Goal: Task Accomplishment & Management: Manage account settings

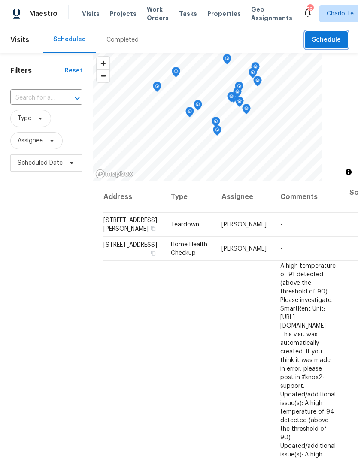
click at [335, 40] on span "Schedule" at bounding box center [326, 40] width 29 height 11
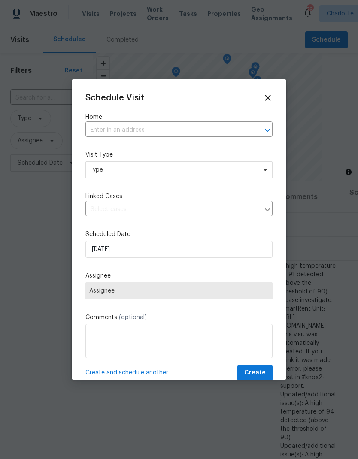
click at [261, 132] on button "Open" at bounding box center [267, 130] width 12 height 12
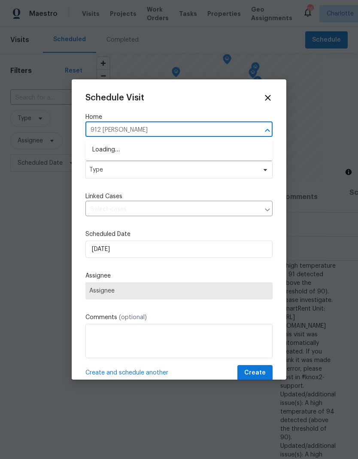
type input "912 [PERSON_NAME]"
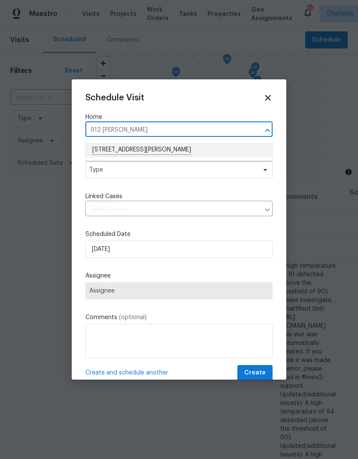
click at [204, 148] on li "[STREET_ADDRESS][PERSON_NAME]" at bounding box center [178, 150] width 187 height 15
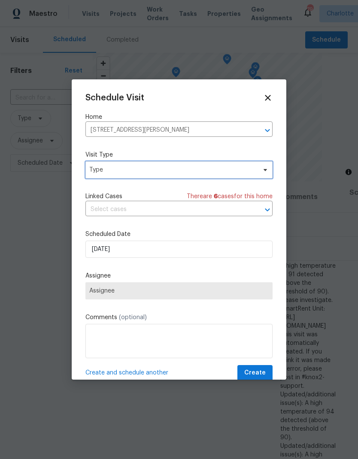
click at [260, 170] on span at bounding box center [263, 170] width 9 height 7
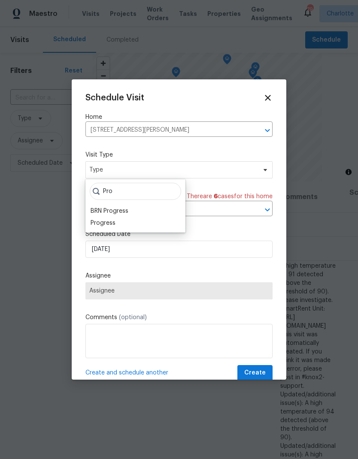
type input "Pro"
click at [99, 226] on div "Progress" at bounding box center [103, 223] width 25 height 9
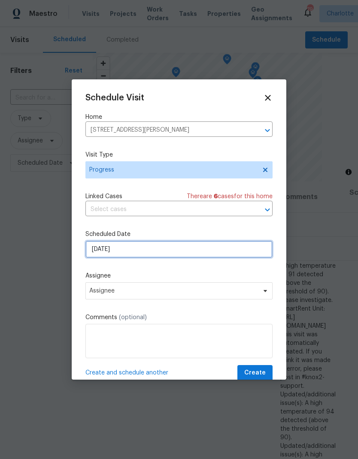
click at [96, 251] on input "[DATE]" at bounding box center [178, 249] width 187 height 17
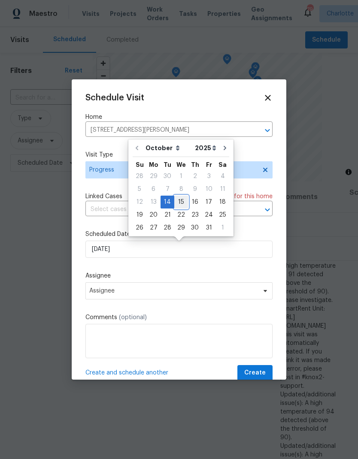
click at [180, 205] on div "15" at bounding box center [181, 202] width 14 height 12
type input "[DATE]"
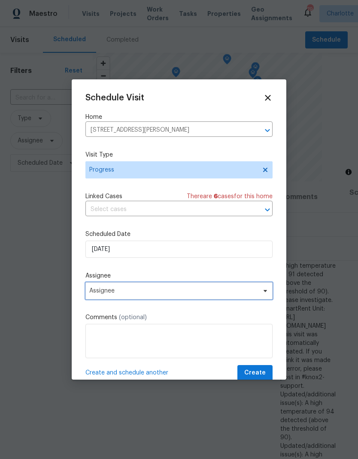
click at [92, 292] on span "Assignee" at bounding box center [173, 291] width 168 height 7
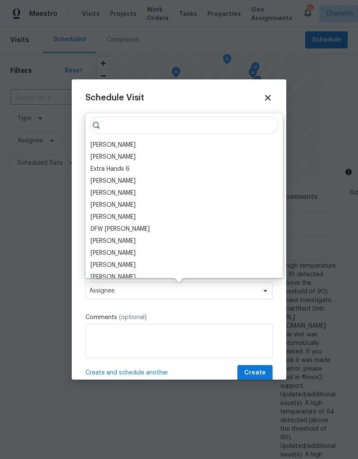
click at [100, 146] on div "[PERSON_NAME]" at bounding box center [113, 145] width 45 height 9
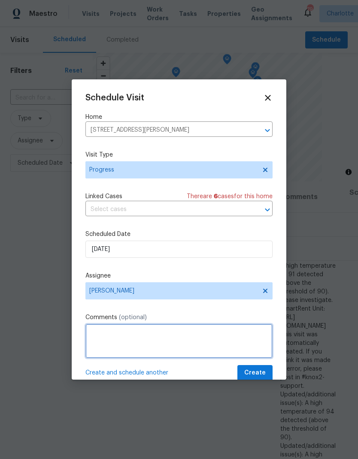
click at [250, 337] on textarea at bounding box center [178, 341] width 187 height 34
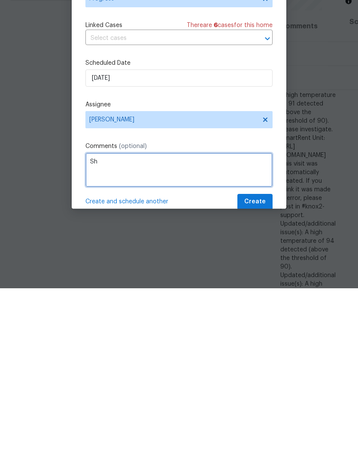
type textarea "S"
click at [100, 324] on textarea "Open shed and gates" at bounding box center [178, 341] width 187 height 34
click at [201, 324] on textarea "Unlock shed and gates" at bounding box center [178, 341] width 187 height 34
type textarea "Unlock shed and gates"
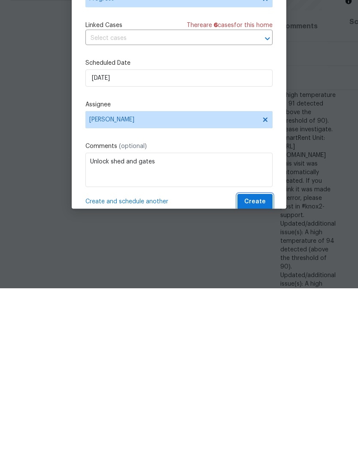
click at [263, 368] on span "Create" at bounding box center [254, 373] width 21 height 11
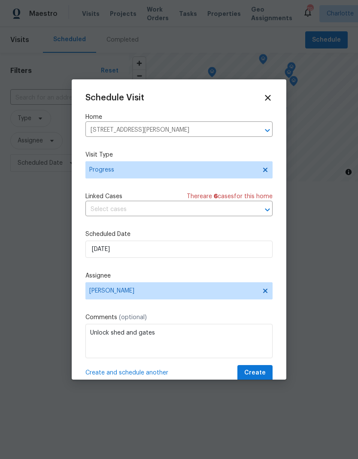
scroll to position [0, 0]
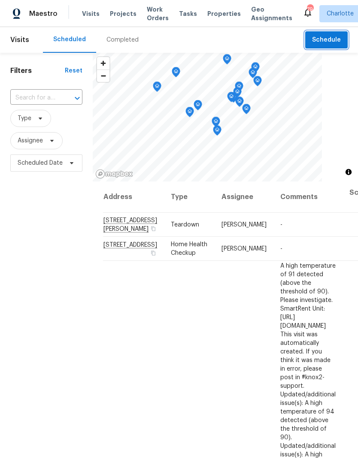
click at [337, 41] on span "Schedule" at bounding box center [326, 40] width 29 height 11
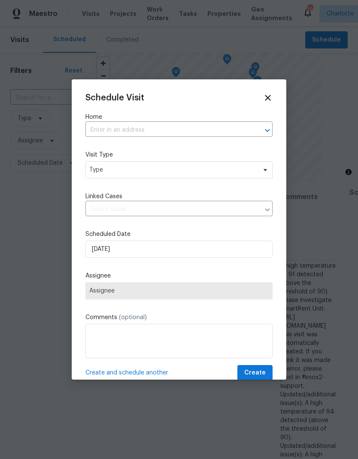
click at [260, 133] on div at bounding box center [261, 130] width 22 height 12
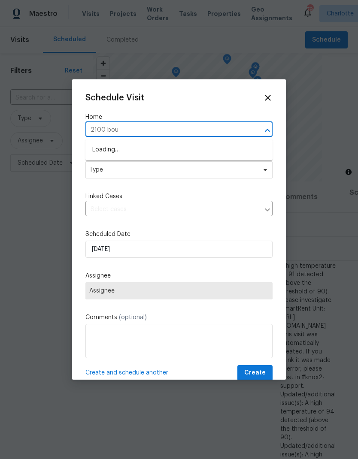
type input "2100 boul"
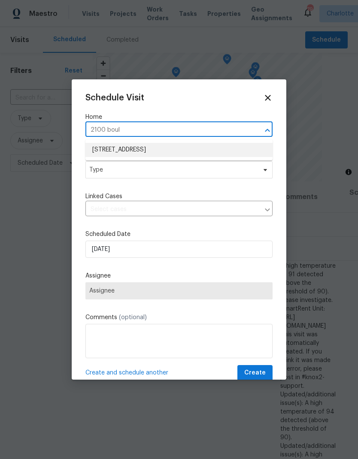
click at [183, 148] on li "2100 Boulder Ct, Gastonia, NC 28054" at bounding box center [178, 150] width 187 height 14
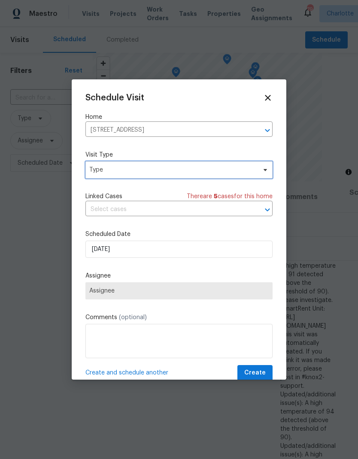
click at [263, 169] on icon at bounding box center [265, 170] width 7 height 7
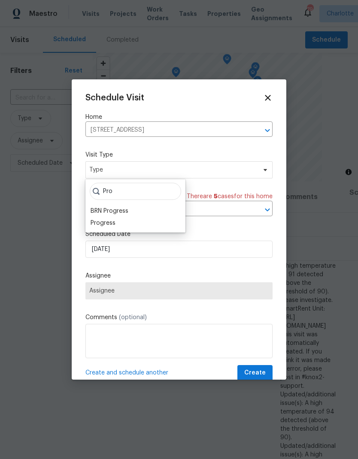
type input "Pro"
click at [114, 221] on div "Progress" at bounding box center [103, 223] width 25 height 9
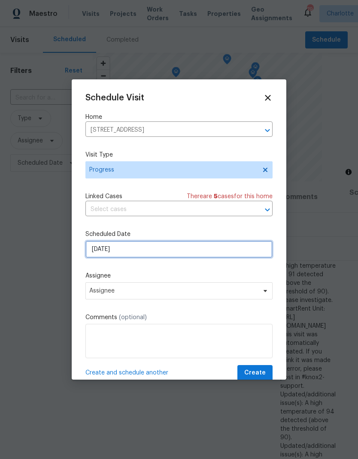
click at [157, 253] on input "[DATE]" at bounding box center [178, 249] width 187 height 17
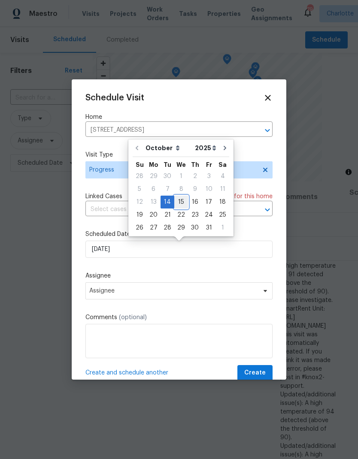
click at [182, 203] on div "15" at bounding box center [181, 202] width 14 height 12
type input "[DATE]"
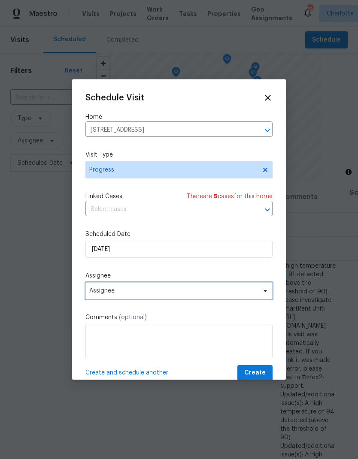
click at [197, 292] on span "Assignee" at bounding box center [173, 291] width 168 height 7
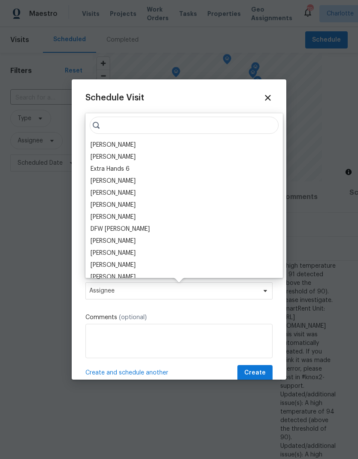
click at [118, 147] on div "[PERSON_NAME]" at bounding box center [113, 145] width 45 height 9
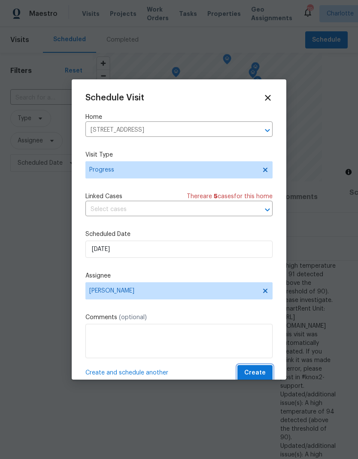
click at [258, 375] on span "Create" at bounding box center [254, 373] width 21 height 11
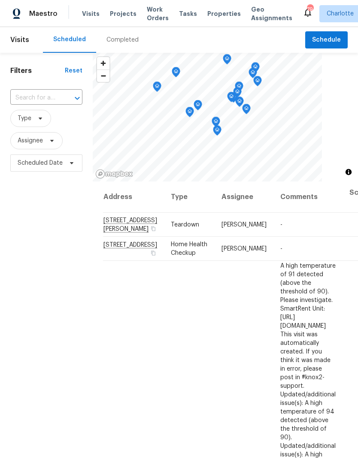
click at [152, 21] on span "Work Orders" at bounding box center [158, 13] width 22 height 17
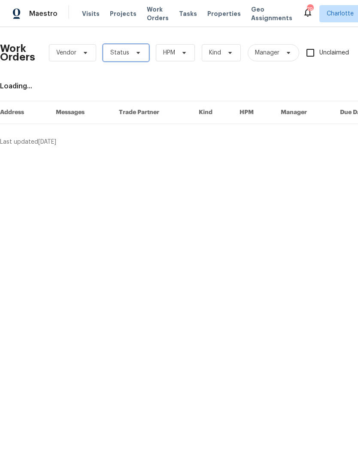
click at [140, 55] on span "Status" at bounding box center [126, 52] width 46 height 17
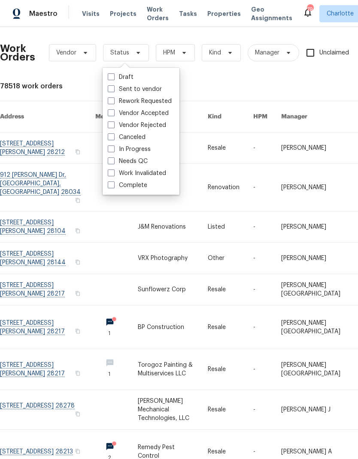
click at [140, 161] on label "Needs QC" at bounding box center [128, 161] width 40 height 9
click at [113, 161] on input "Needs QC" at bounding box center [111, 160] width 6 height 6
checkbox input "true"
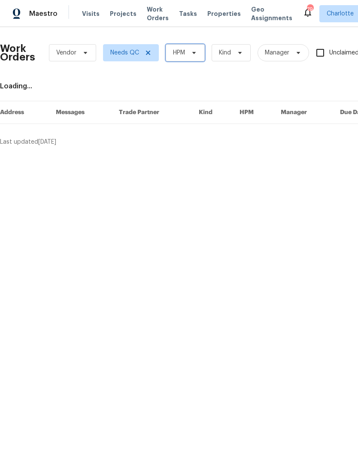
click at [196, 55] on icon at bounding box center [194, 52] width 7 height 7
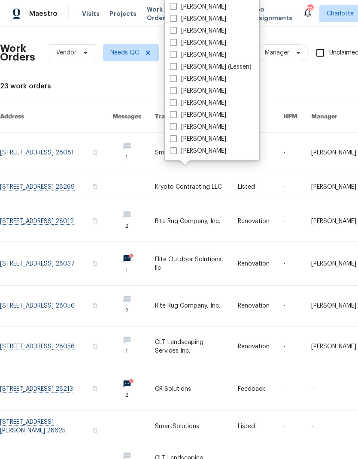
scroll to position [106, 0]
click at [191, 130] on label "[PERSON_NAME]" at bounding box center [198, 127] width 56 height 9
click at [176, 128] on input "[PERSON_NAME]" at bounding box center [173, 126] width 6 height 6
checkbox input "true"
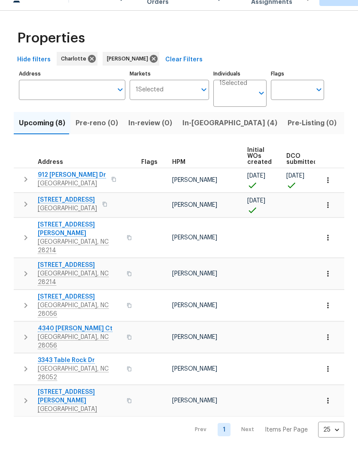
scroll to position [0, 225]
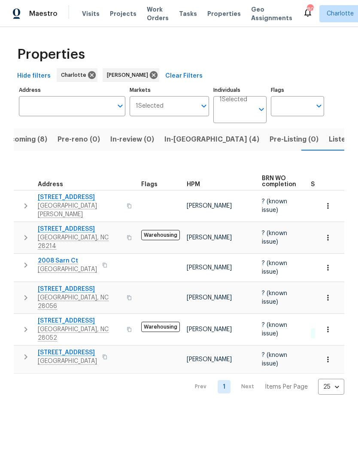
click at [329, 141] on span "Listed (23)" at bounding box center [347, 139] width 36 height 12
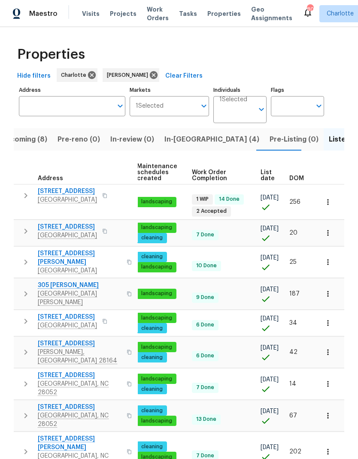
scroll to position [0, 125]
click at [302, 178] on span "DOM" at bounding box center [296, 179] width 15 height 6
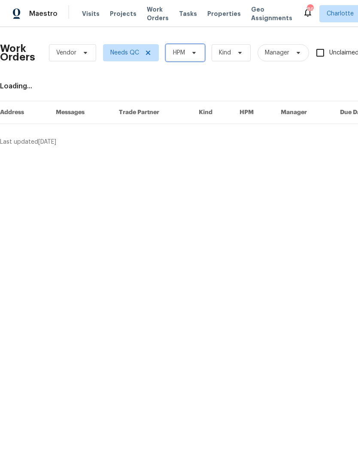
click at [199, 55] on span "HPM" at bounding box center [185, 52] width 39 height 17
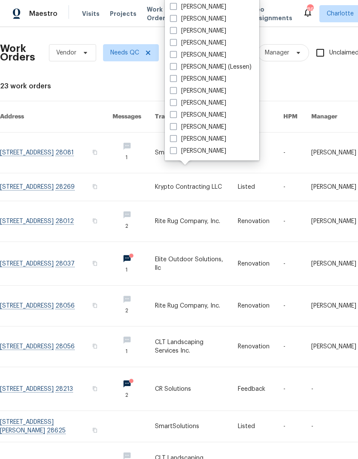
scroll to position [106, 0]
click at [196, 129] on label "[PERSON_NAME]" at bounding box center [198, 127] width 56 height 9
click at [176, 128] on input "[PERSON_NAME]" at bounding box center [173, 126] width 6 height 6
checkbox input "true"
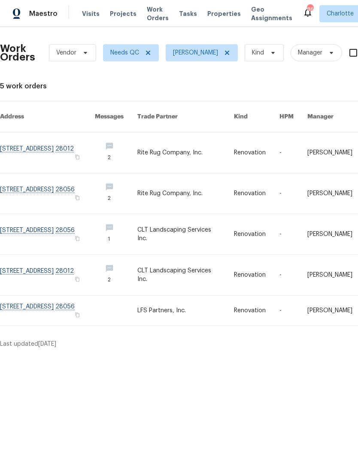
click at [212, 266] on link at bounding box center [185, 275] width 97 height 40
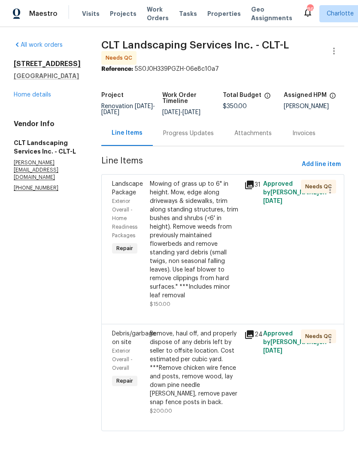
click at [196, 130] on div "Progress Updates" at bounding box center [188, 133] width 51 height 9
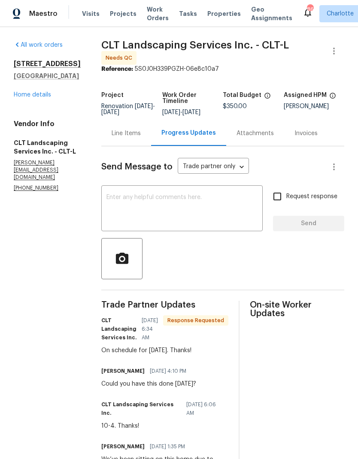
click at [135, 136] on div "Line Items" at bounding box center [126, 133] width 29 height 9
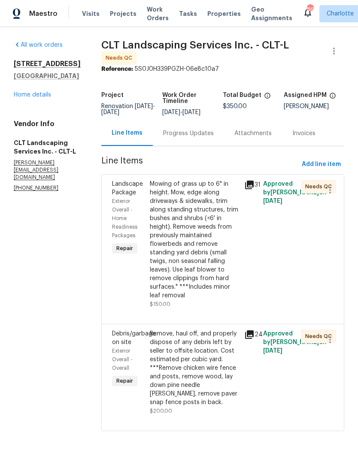
click at [209, 202] on div "Mowing of grass up to 6" in height. Mow, edge along driveways & sidewalks, trim…" at bounding box center [194, 240] width 89 height 120
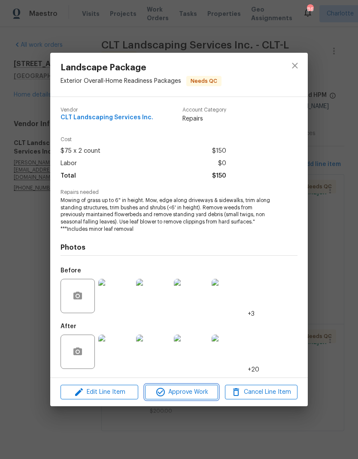
click at [194, 388] on span "Approve Work" at bounding box center [181, 392] width 67 height 11
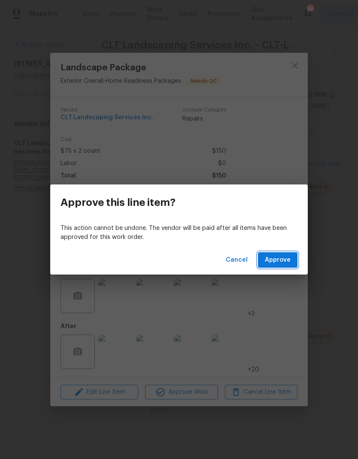
click at [276, 260] on span "Approve" at bounding box center [278, 260] width 26 height 11
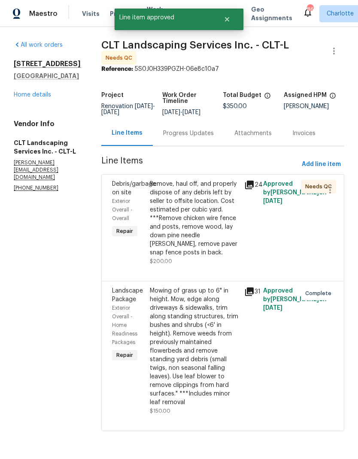
click at [209, 227] on div "Remove, haul off, and properly dispose of any debris left by seller to offsite …" at bounding box center [194, 218] width 89 height 77
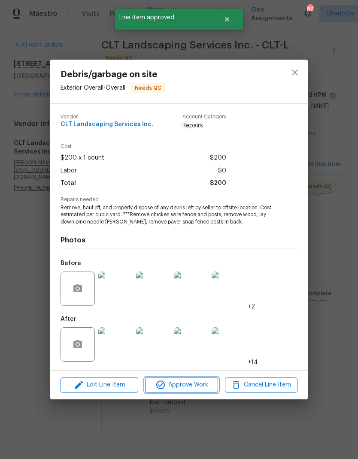
click at [188, 390] on span "Approve Work" at bounding box center [181, 385] width 67 height 11
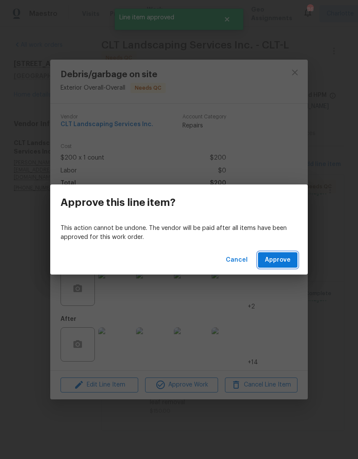
click at [277, 261] on span "Approve" at bounding box center [278, 260] width 26 height 11
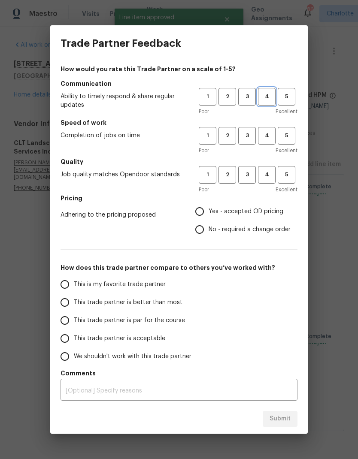
click at [268, 97] on span "4" at bounding box center [267, 97] width 16 height 10
click at [274, 131] on span "4" at bounding box center [267, 136] width 16 height 10
click at [273, 179] on span "4" at bounding box center [267, 175] width 16 height 10
click at [205, 215] on input "Yes - accepted OD pricing" at bounding box center [200, 212] width 18 height 18
radio input "true"
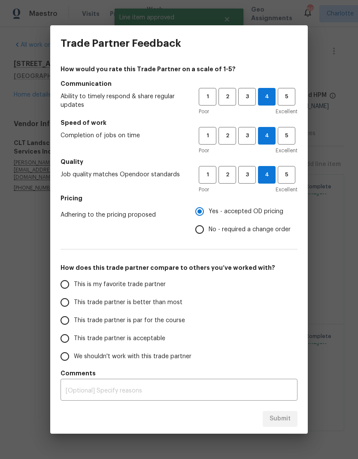
click at [148, 306] on span "This trade partner is better than most" at bounding box center [128, 302] width 109 height 9
click at [74, 306] on input "This trade partner is better than most" at bounding box center [65, 303] width 18 height 18
click at [283, 422] on span "Submit" at bounding box center [280, 419] width 21 height 11
radio input "true"
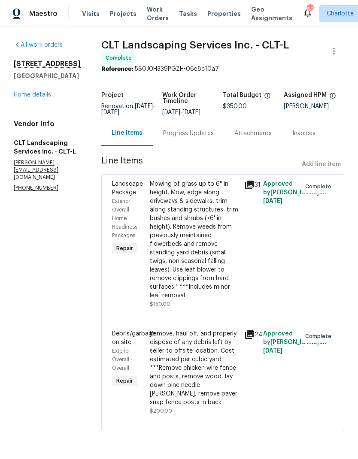
click at [21, 97] on link "Home details" at bounding box center [32, 95] width 37 height 6
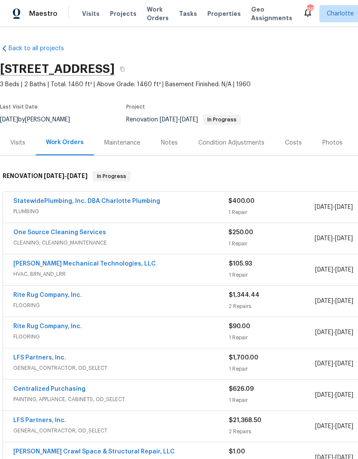
click at [113, 17] on span "Projects" at bounding box center [123, 13] width 27 height 9
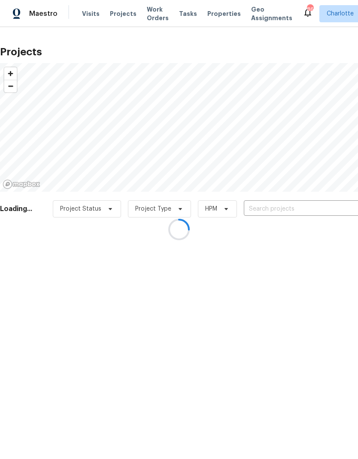
click at [314, 210] on div at bounding box center [179, 229] width 358 height 459
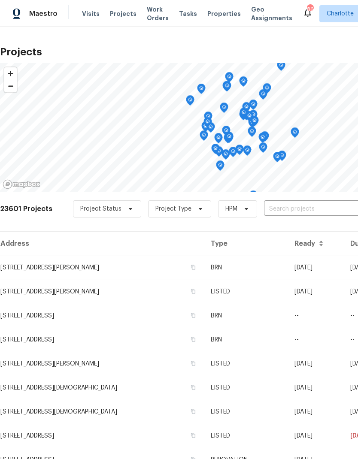
click at [320, 204] on input "text" at bounding box center [313, 209] width 98 height 13
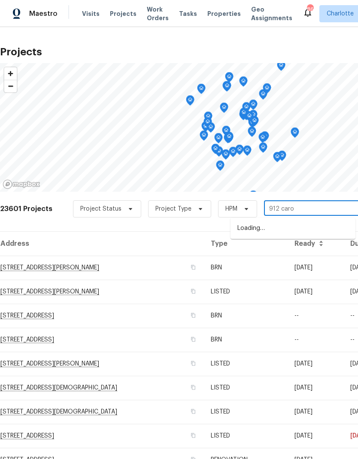
type input "912 [PERSON_NAME]"
click at [321, 225] on li "[STREET_ADDRESS][PERSON_NAME]" at bounding box center [292, 228] width 125 height 14
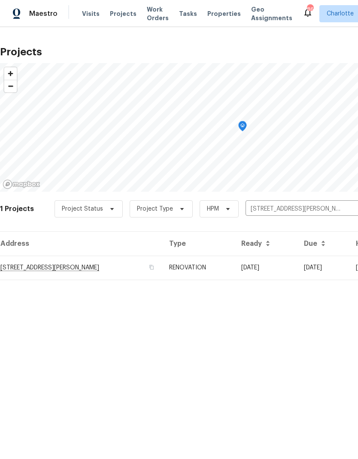
click at [295, 267] on td "10/15/25" at bounding box center [265, 268] width 63 height 24
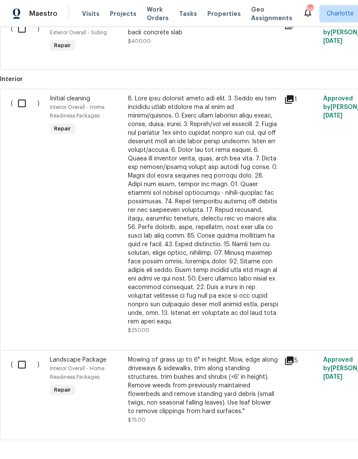
scroll to position [453, 0]
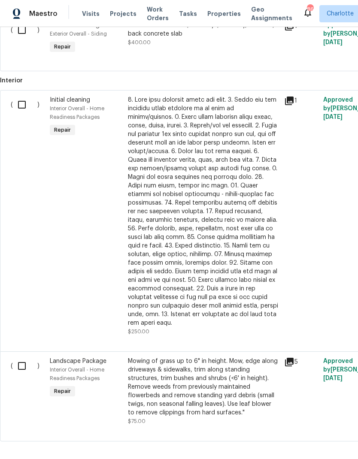
click at [18, 357] on input "checkbox" at bounding box center [25, 366] width 24 height 18
checkbox input "true"
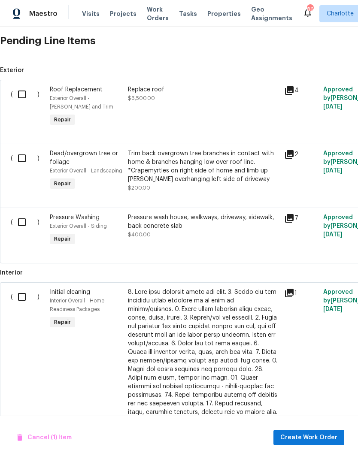
scroll to position [260, 0]
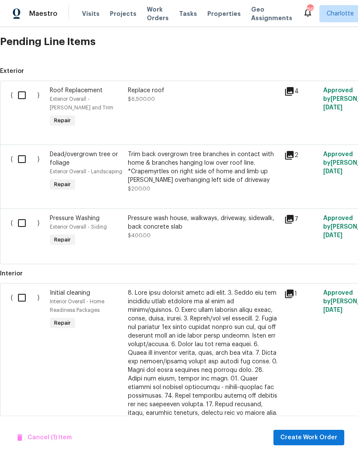
click at [22, 229] on input "checkbox" at bounding box center [25, 223] width 24 height 18
checkbox input "true"
click at [25, 161] on input "checkbox" at bounding box center [25, 159] width 24 height 18
checkbox input "true"
click at [313, 436] on span "Create Work Order" at bounding box center [308, 438] width 57 height 11
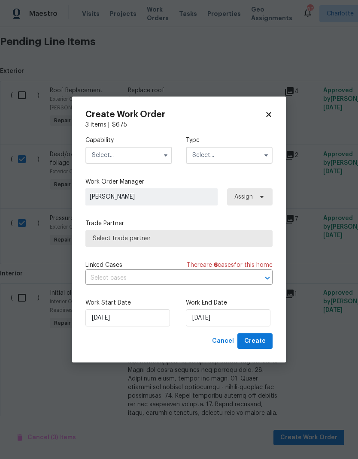
click at [154, 155] on input "text" at bounding box center [128, 155] width 87 height 17
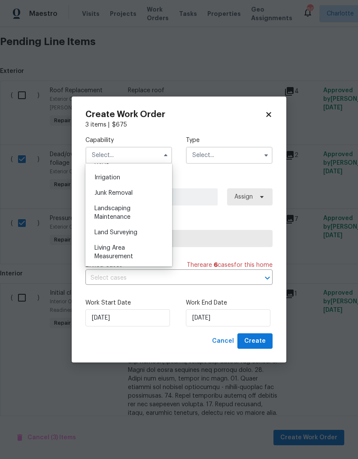
scroll to position [548, 0]
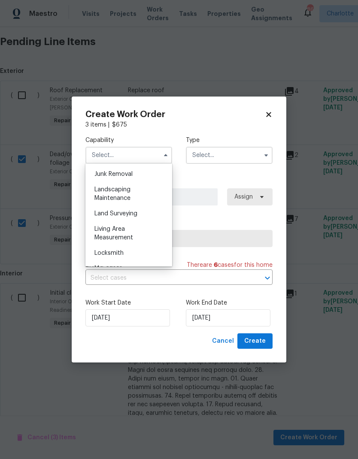
click at [140, 196] on div "Landscaping Maintenance" at bounding box center [129, 194] width 82 height 24
type input "Landscaping Maintenance"
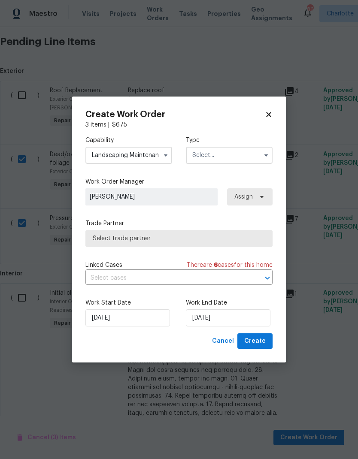
click at [252, 148] on input "text" at bounding box center [229, 155] width 87 height 17
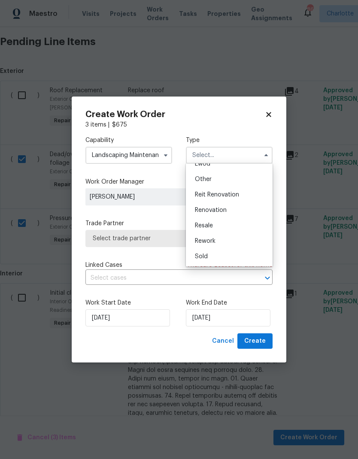
scroll to position [102, 0]
click at [212, 211] on span "Renovation" at bounding box center [211, 210] width 32 height 6
type input "Renovation"
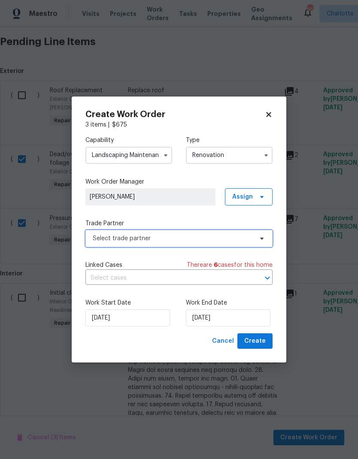
click at [262, 241] on icon at bounding box center [261, 238] width 7 height 7
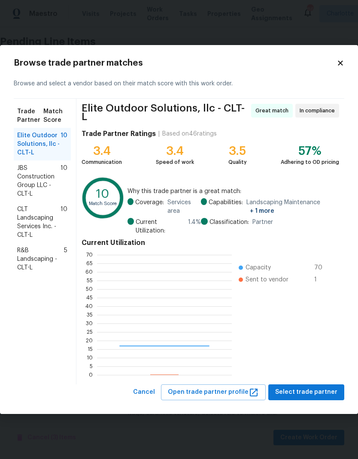
scroll to position [120, 135]
click at [24, 230] on span "CLT Landscaping Services Inc. - CLT-L" at bounding box center [38, 222] width 43 height 34
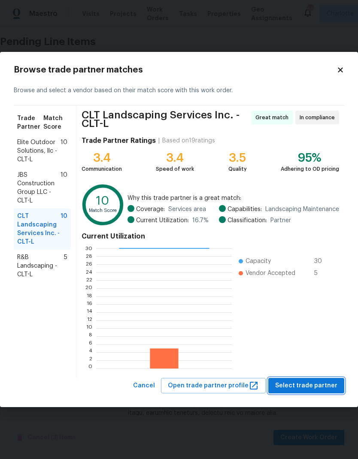
click at [318, 388] on span "Select trade partner" at bounding box center [306, 386] width 62 height 11
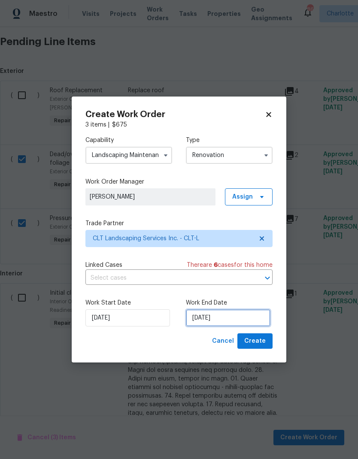
click at [240, 321] on input "[DATE]" at bounding box center [228, 317] width 85 height 17
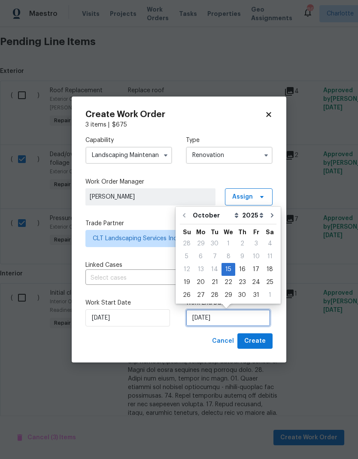
scroll to position [3, 0]
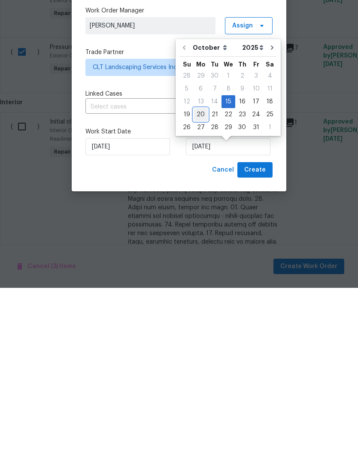
click at [201, 280] on div "20" at bounding box center [201, 286] width 14 height 12
type input "[DATE]"
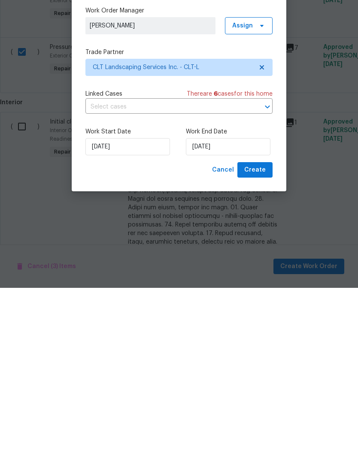
scroll to position [34, 0]
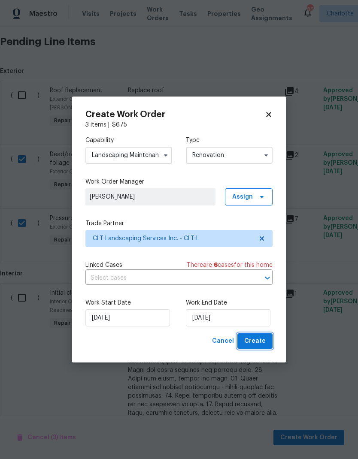
click at [260, 343] on span "Create" at bounding box center [254, 341] width 21 height 11
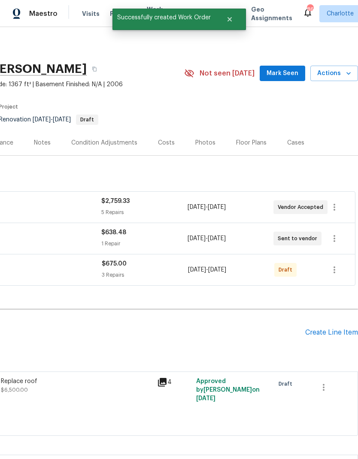
scroll to position [0, 127]
click at [338, 270] on icon "button" at bounding box center [334, 270] width 10 height 10
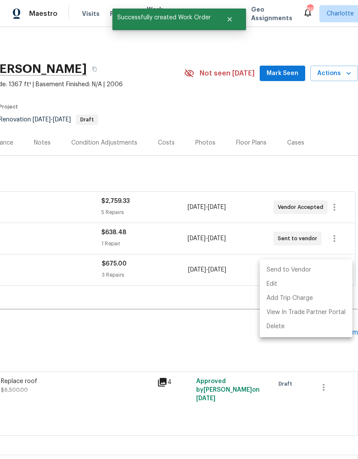
click at [294, 272] on li "Send to Vendor" at bounding box center [306, 270] width 93 height 14
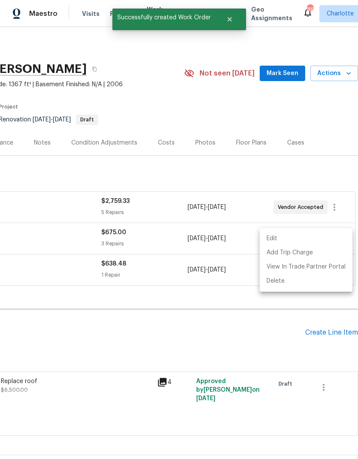
click at [276, 343] on div at bounding box center [179, 229] width 358 height 459
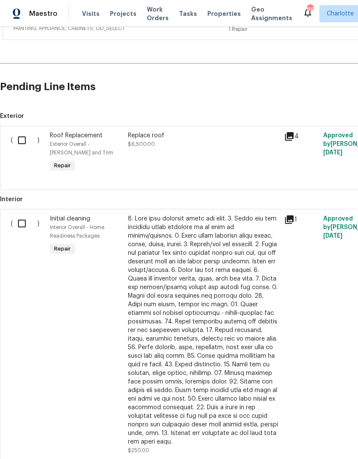
scroll to position [244, 0]
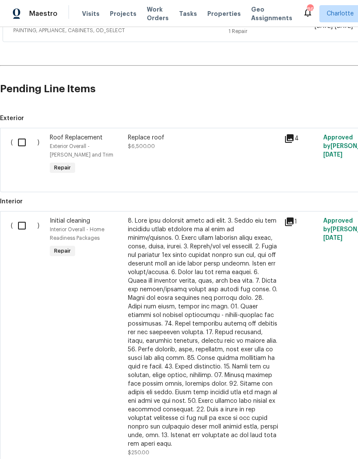
click at [20, 229] on input "checkbox" at bounding box center [25, 226] width 24 height 18
checkbox input "true"
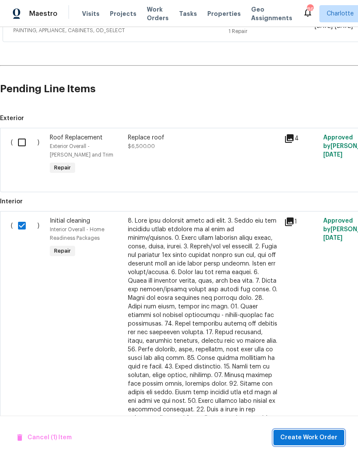
click at [301, 434] on span "Create Work Order" at bounding box center [308, 438] width 57 height 11
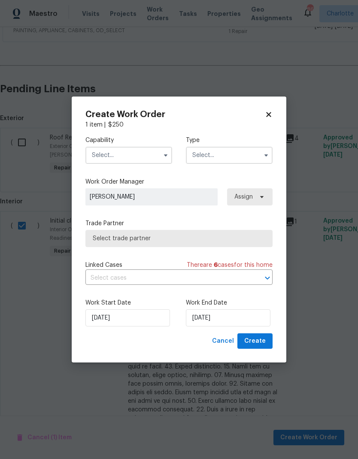
click at [162, 154] on icon "button" at bounding box center [165, 155] width 7 height 7
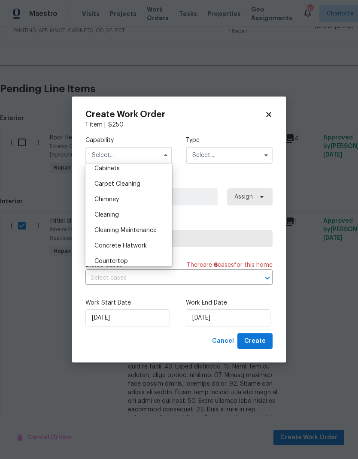
scroll to position [97, 0]
click at [121, 197] on div "Cleaning" at bounding box center [129, 200] width 82 height 15
type input "Cleaning"
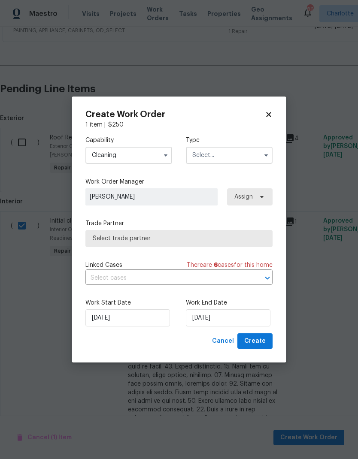
click at [235, 156] on input "text" at bounding box center [229, 155] width 87 height 17
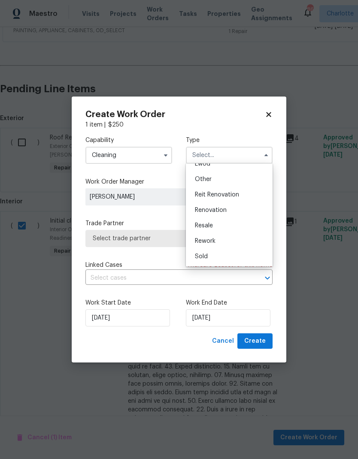
scroll to position [102, 0]
click at [212, 208] on span "Renovation" at bounding box center [211, 210] width 32 height 6
type input "Renovation"
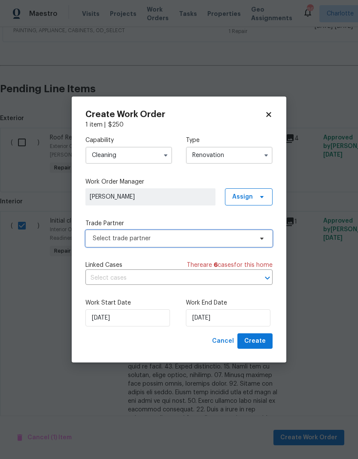
click at [263, 238] on icon at bounding box center [261, 239] width 3 height 2
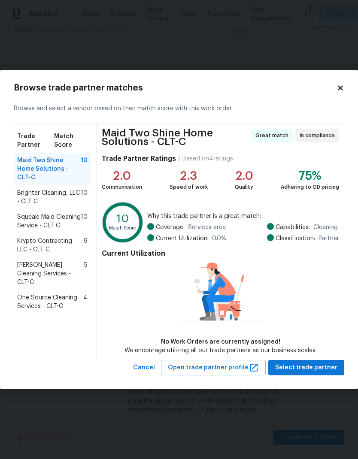
click at [22, 191] on span "Brighter Cleaning, LLC - CLT-C" at bounding box center [49, 197] width 64 height 17
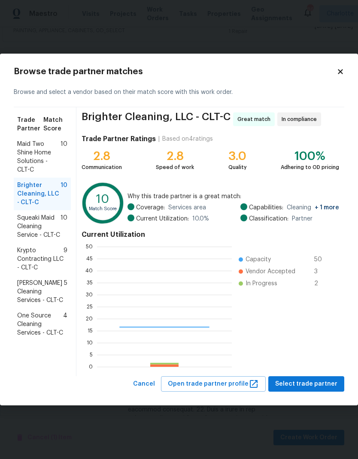
scroll to position [120, 135]
click at [28, 325] on span "One Source Cleaning Services - CLT-C" at bounding box center [40, 325] width 46 height 26
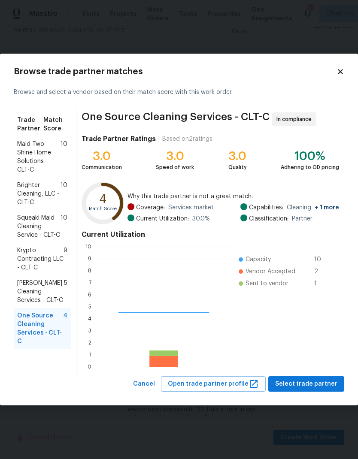
scroll to position [120, 136]
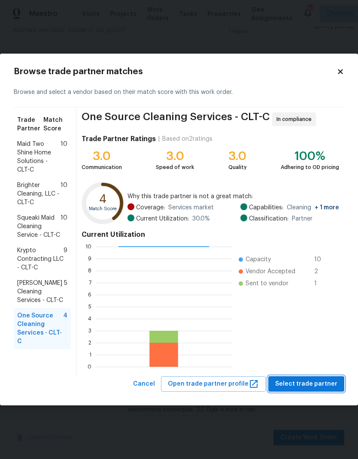
click at [304, 383] on span "Select trade partner" at bounding box center [306, 384] width 62 height 11
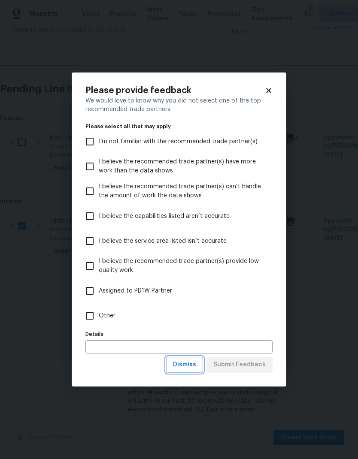
click at [193, 363] on span "Dismiss" at bounding box center [184, 365] width 23 height 11
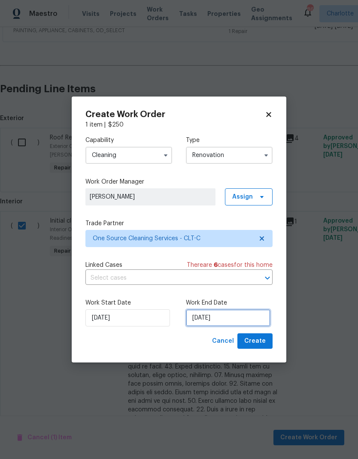
click at [232, 318] on input "[DATE]" at bounding box center [228, 317] width 85 height 17
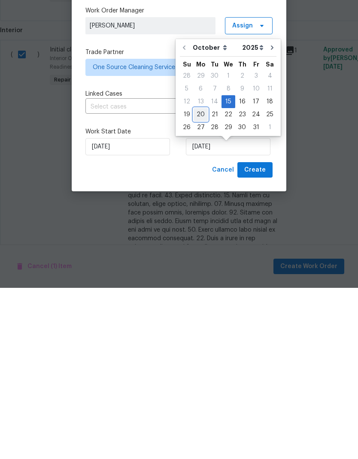
click at [202, 280] on div "20" at bounding box center [201, 286] width 14 height 12
type input "[DATE]"
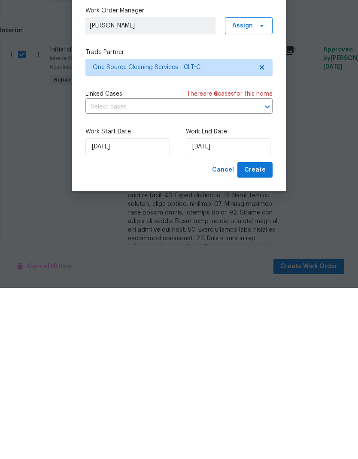
scroll to position [0, 0]
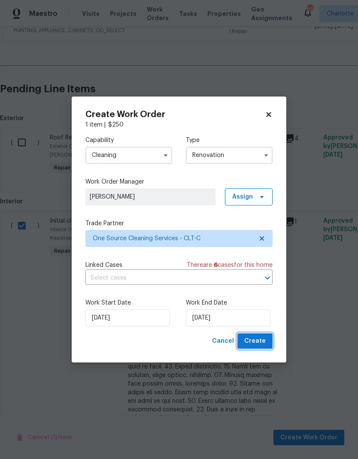
click at [259, 343] on span "Create" at bounding box center [254, 341] width 21 height 11
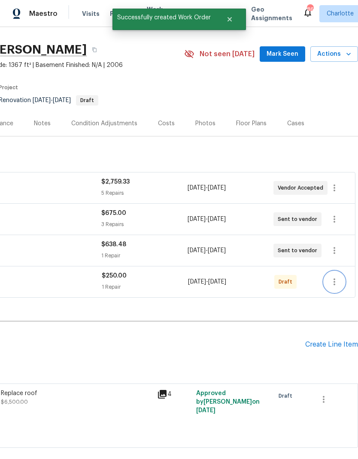
click at [337, 277] on icon "button" at bounding box center [334, 282] width 10 height 10
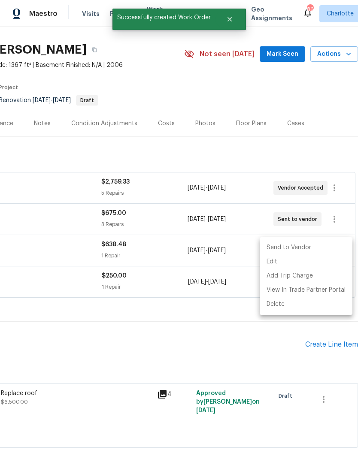
click at [298, 245] on li "Send to Vendor" at bounding box center [306, 248] width 93 height 14
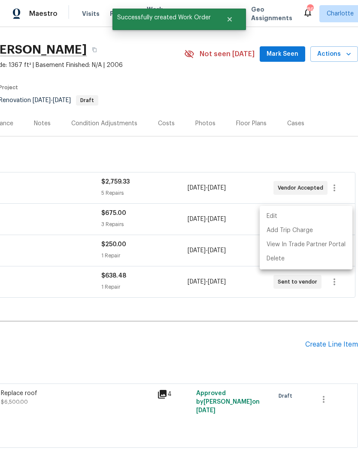
click at [249, 315] on div at bounding box center [179, 229] width 358 height 459
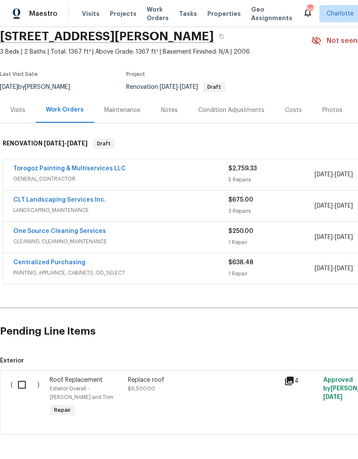
click at [20, 376] on input "checkbox" at bounding box center [25, 385] width 24 height 18
checkbox input "true"
click at [309, 436] on span "Create Work Order" at bounding box center [308, 438] width 57 height 11
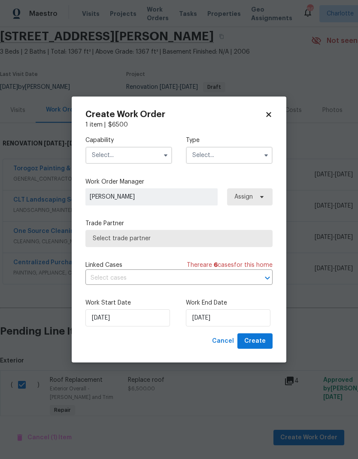
click at [158, 152] on input "text" at bounding box center [128, 155] width 87 height 17
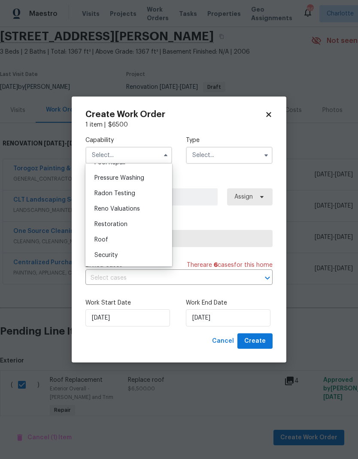
scroll to position [822, 0]
click at [104, 228] on span "Roof" at bounding box center [101, 227] width 14 height 6
type input "Roof"
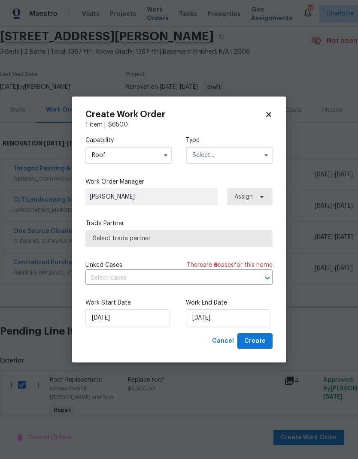
click at [242, 154] on input "text" at bounding box center [229, 155] width 87 height 17
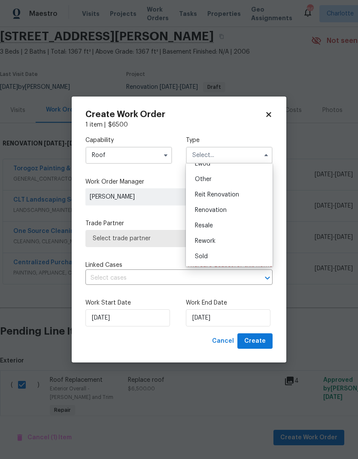
click at [217, 211] on span "Renovation" at bounding box center [211, 210] width 32 height 6
type input "Renovation"
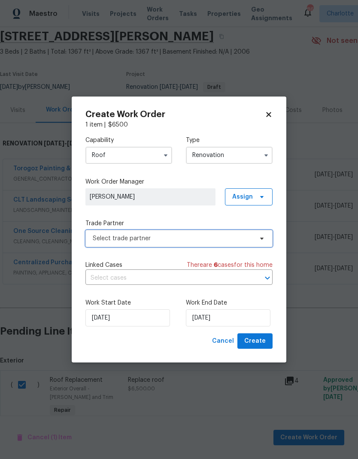
click at [261, 235] on icon at bounding box center [261, 238] width 7 height 7
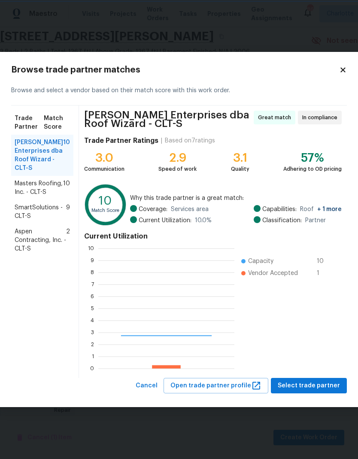
scroll to position [1, 1]
click at [23, 197] on span "Masters Roofing, Inc. - CLT-S" at bounding box center [39, 187] width 48 height 17
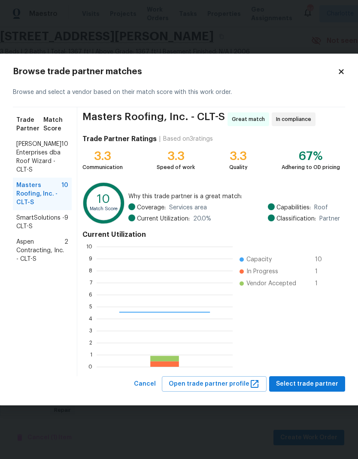
scroll to position [120, 136]
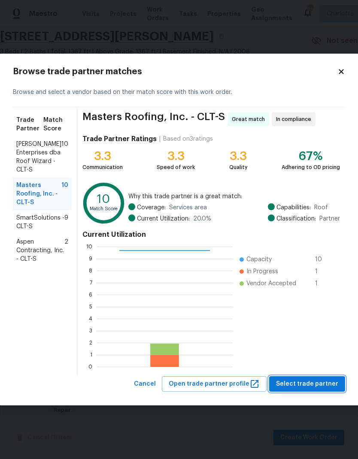
click at [318, 387] on span "Select trade partner" at bounding box center [307, 384] width 62 height 11
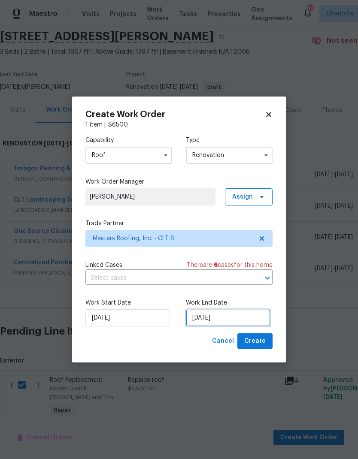
click at [234, 318] on input "[DATE]" at bounding box center [228, 317] width 85 height 17
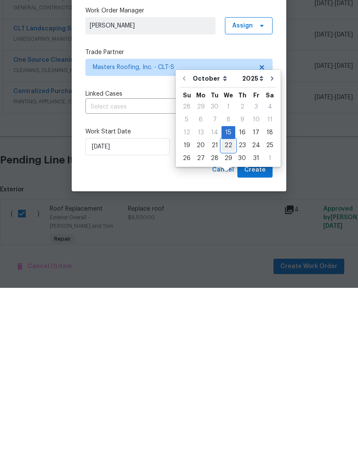
click at [230, 311] on div "22" at bounding box center [228, 317] width 14 height 12
type input "[DATE]"
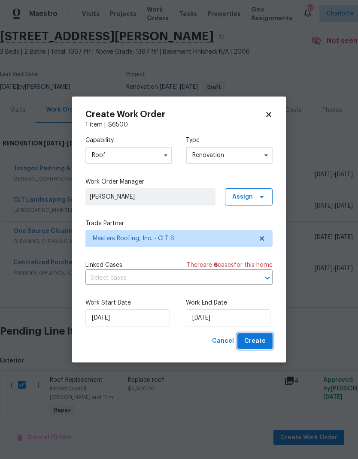
click at [263, 345] on span "Create" at bounding box center [254, 341] width 21 height 11
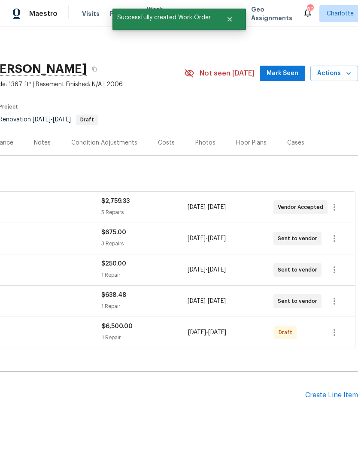
scroll to position [0, 127]
click at [337, 327] on icon "button" at bounding box center [334, 332] width 10 height 10
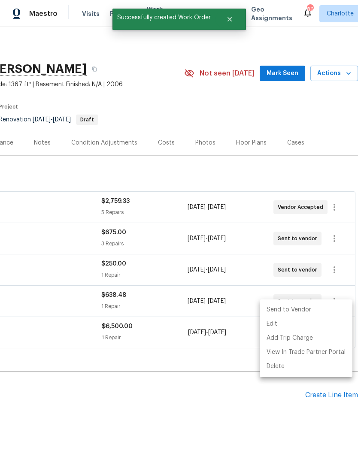
click at [302, 309] on li "Send to Vendor" at bounding box center [306, 310] width 93 height 14
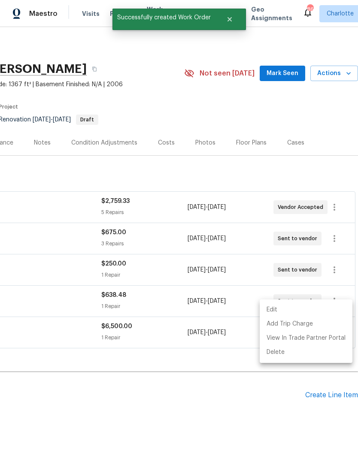
click at [254, 385] on div at bounding box center [179, 229] width 358 height 459
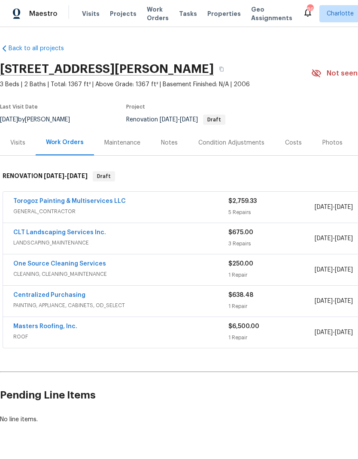
scroll to position [0, 0]
click at [24, 324] on link "Masters Roofing, Inc." at bounding box center [45, 327] width 64 height 6
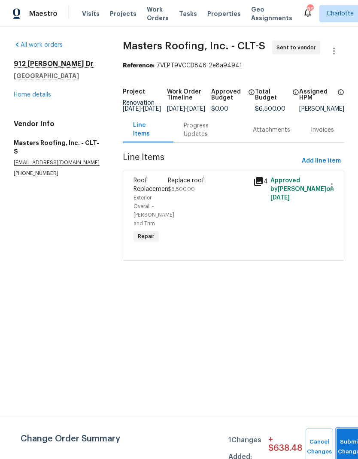
click at [341, 436] on button "Submit Changes" at bounding box center [349, 447] width 27 height 37
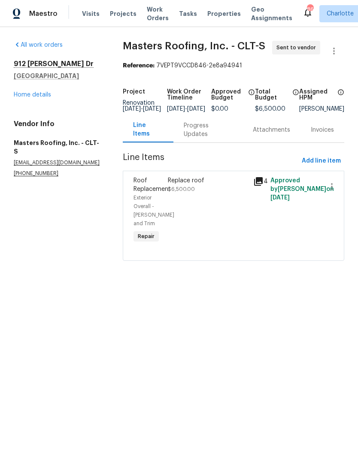
click at [191, 134] on div "Progress Updates" at bounding box center [208, 129] width 48 height 17
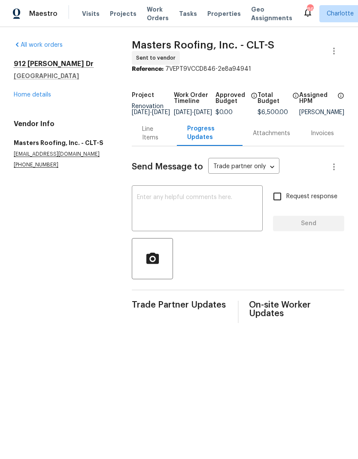
click at [225, 203] on textarea at bounding box center [197, 209] width 121 height 30
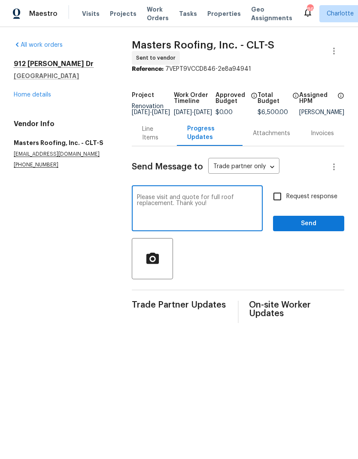
type textarea "Please visit and quote for full roof replacement. Thank you!"
click at [281, 203] on input "Request response" at bounding box center [277, 197] width 18 height 18
checkbox input "true"
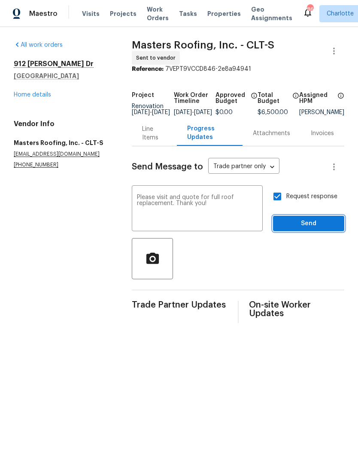
click at [319, 223] on span "Send" at bounding box center [309, 223] width 58 height 11
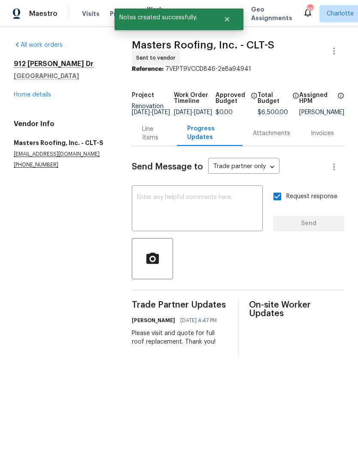
click at [24, 96] on link "Home details" at bounding box center [32, 95] width 37 height 6
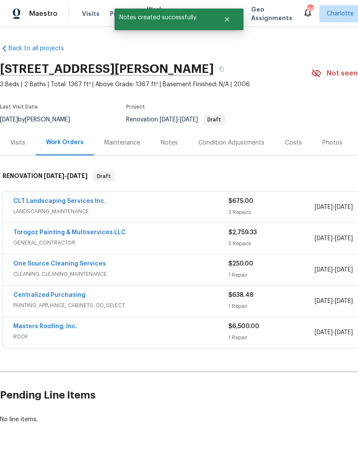
click at [17, 230] on link "Torogoz Painting & Multiservices LLC" at bounding box center [69, 233] width 112 height 6
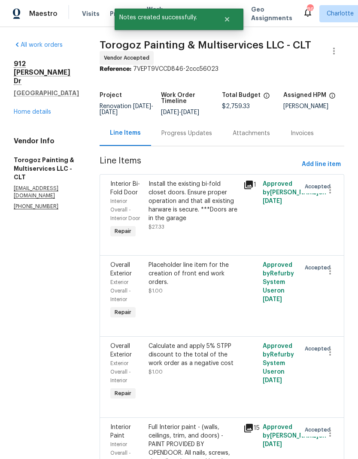
click at [20, 109] on link "Home details" at bounding box center [32, 112] width 37 height 6
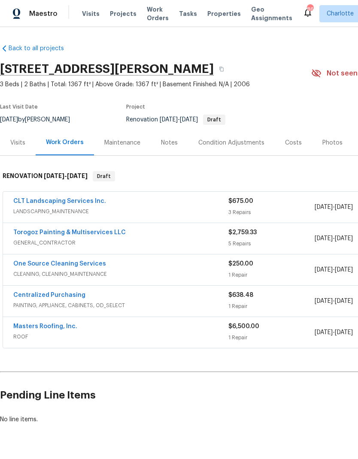
click at [19, 200] on link "CLT Landscaping Services Inc." at bounding box center [59, 201] width 93 height 6
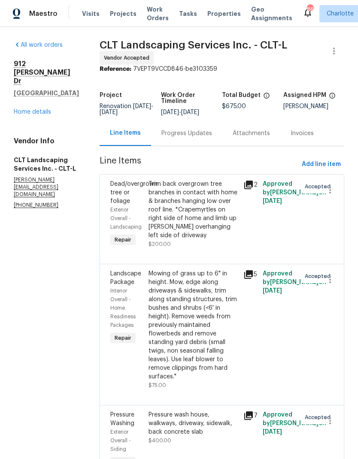
click at [195, 138] on div "Progress Updates" at bounding box center [186, 133] width 51 height 9
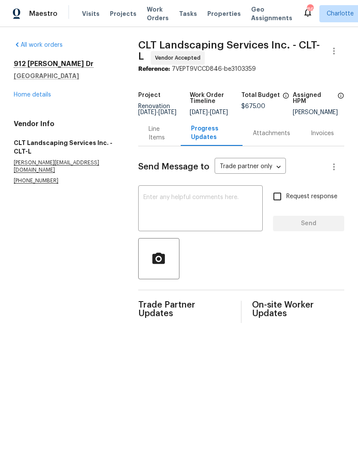
click at [249, 211] on textarea at bounding box center [200, 209] width 114 height 30
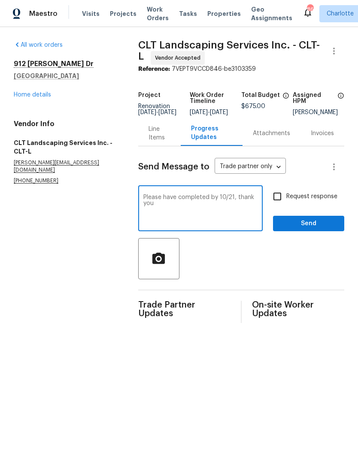
type textarea "Please have completed by 10/21, thank you"
click at [280, 206] on input "Request response" at bounding box center [277, 197] width 18 height 18
checkbox input "true"
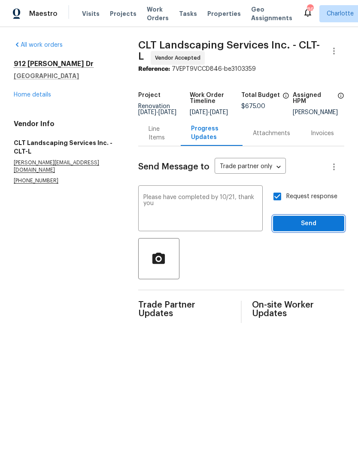
click at [317, 232] on button "Send" at bounding box center [308, 224] width 71 height 16
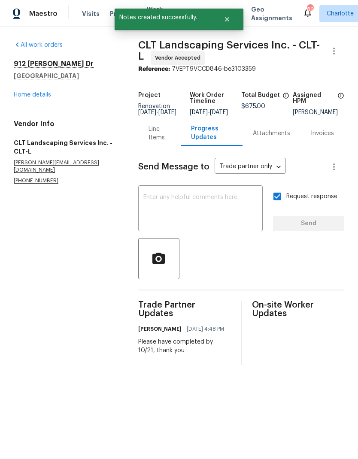
click at [21, 97] on link "Home details" at bounding box center [32, 95] width 37 height 6
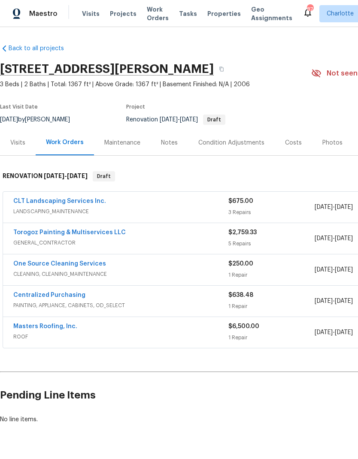
click at [320, 340] on div "[DATE] - [DATE]" at bounding box center [358, 332] width 86 height 21
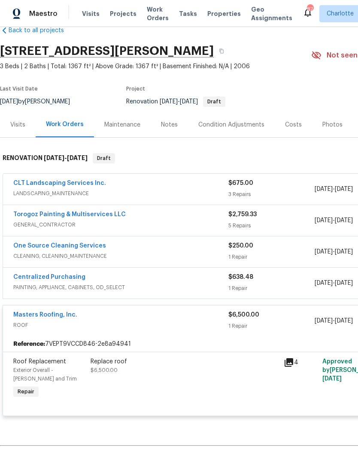
scroll to position [18, 0]
click at [217, 318] on div "Masters Roofing, Inc." at bounding box center [120, 315] width 215 height 10
